Goal: Browse casually

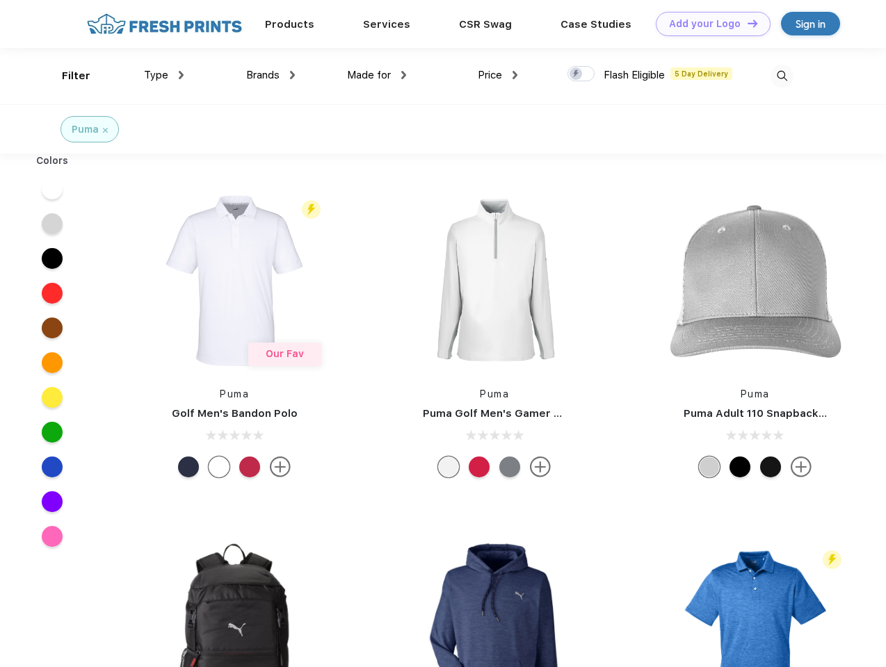
scroll to position [1, 0]
click at [708, 24] on link "Add your Logo Design Tool" at bounding box center [713, 24] width 115 height 24
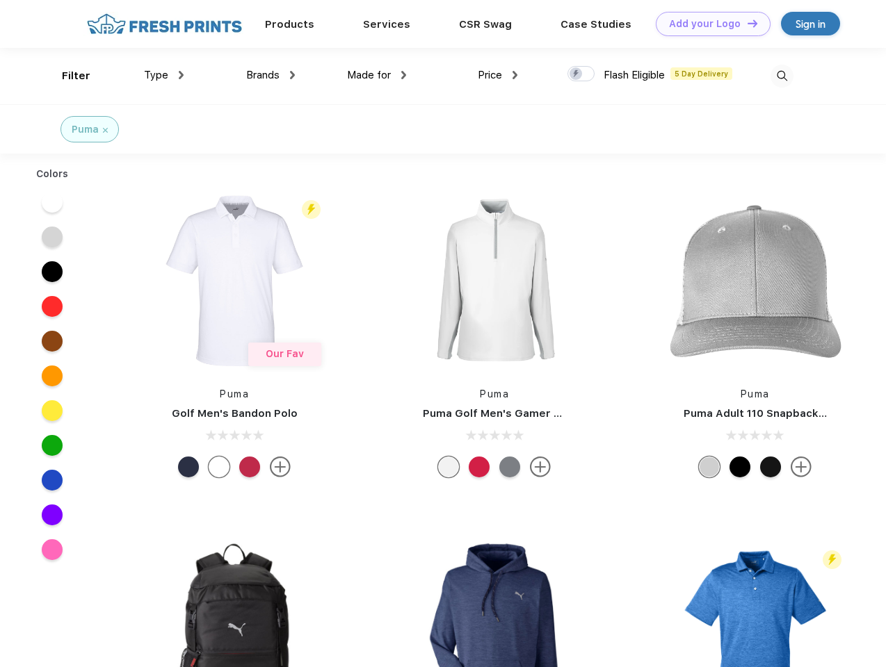
click at [0, 0] on div "Design Tool" at bounding box center [0, 0] width 0 height 0
click at [746, 23] on link "Add your Logo Design Tool" at bounding box center [713, 24] width 115 height 24
click at [67, 76] on div "Filter" at bounding box center [76, 76] width 29 height 16
click at [164, 75] on span "Type" at bounding box center [156, 75] width 24 height 13
click at [270, 75] on span "Brands" at bounding box center [262, 75] width 33 height 13
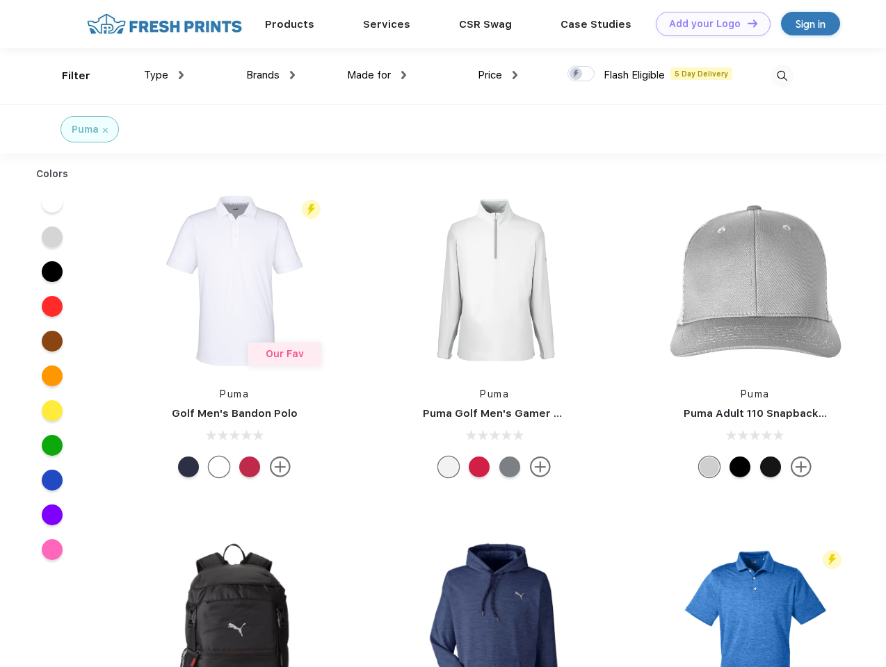
click at [377, 75] on span "Made for" at bounding box center [369, 75] width 44 height 13
click at [498, 75] on span "Price" at bounding box center [490, 75] width 24 height 13
click at [581, 74] on div at bounding box center [580, 73] width 27 height 15
click at [576, 74] on input "checkbox" at bounding box center [571, 69] width 9 height 9
click at [781, 76] on img at bounding box center [781, 76] width 23 height 23
